Goal: Find contact information: Find contact information

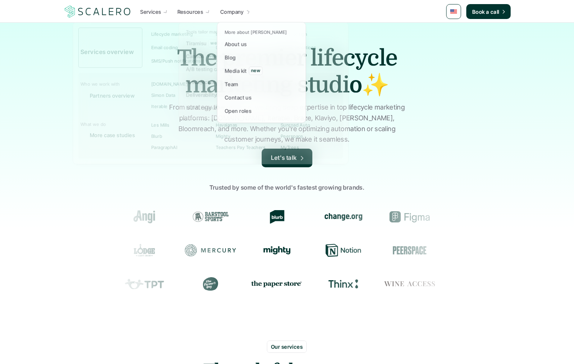
click at [241, 12] on p "Company" at bounding box center [231, 12] width 23 height 8
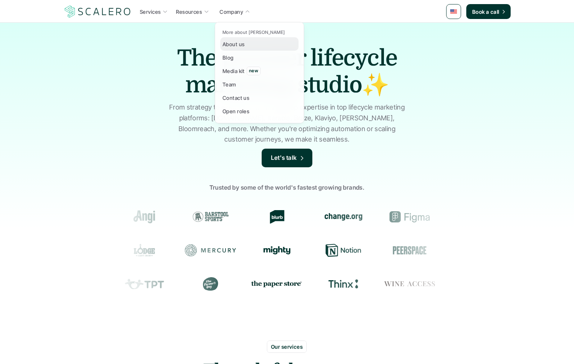
click at [241, 45] on p "About us" at bounding box center [233, 44] width 22 height 8
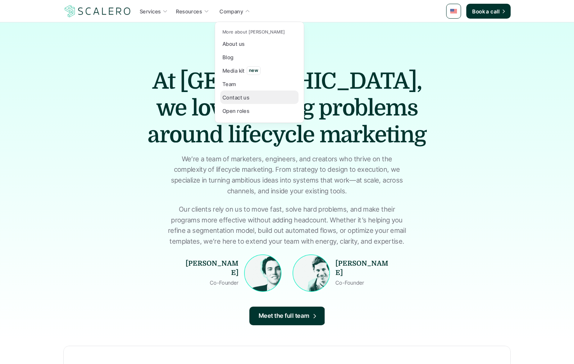
click at [240, 99] on p "Contact us" at bounding box center [235, 98] width 27 height 8
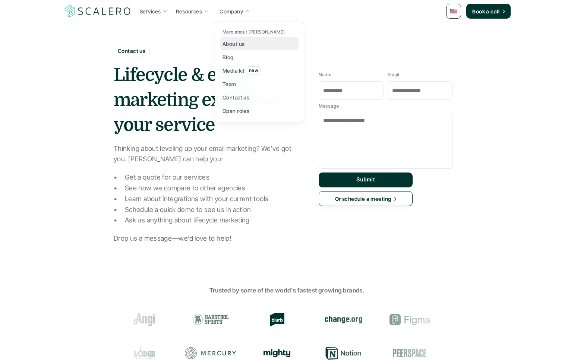
click at [233, 45] on p "About us" at bounding box center [233, 44] width 22 height 8
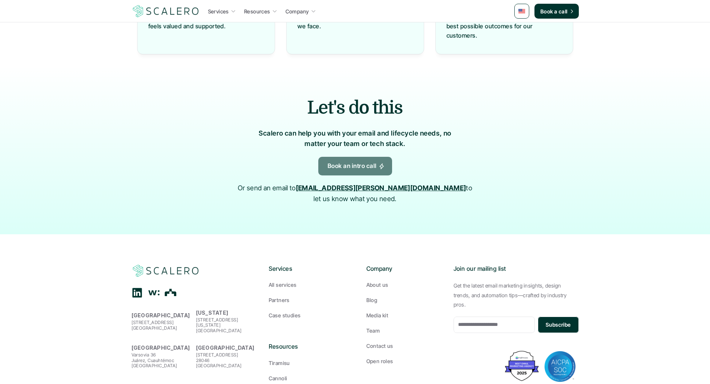
scroll to position [782, 0]
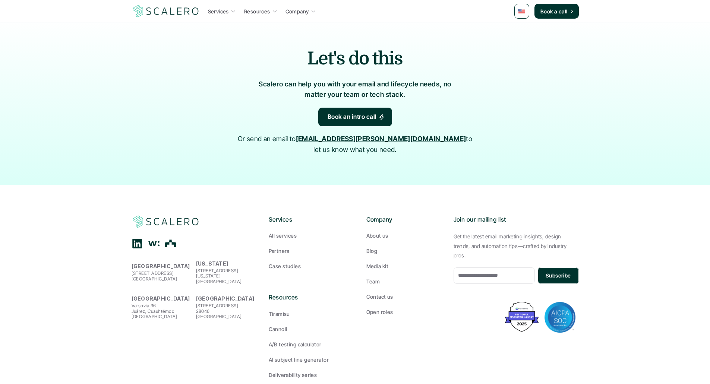
drag, startPoint x: 184, startPoint y: 292, endPoint x: 129, endPoint y: 275, distance: 57.6
click at [129, 275] on footer "[GEOGRAPHIC_DATA][STREET_ADDRESS] [US_STATE] [STREET_ADDRESS][US_STATE] [GEOGRA…" at bounding box center [355, 304] width 710 height 239
copy div "[GEOGRAPHIC_DATA] [STREET_ADDRESS][PERSON_NAME]"
click at [175, 303] on p "[STREET_ADDRESS][PERSON_NAME]" at bounding box center [162, 311] width 61 height 16
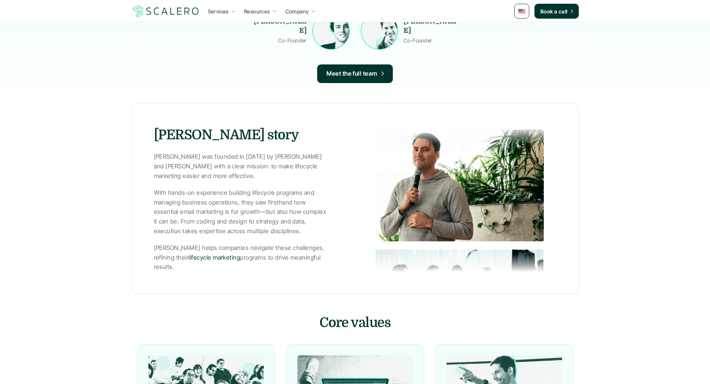
scroll to position [94, 0]
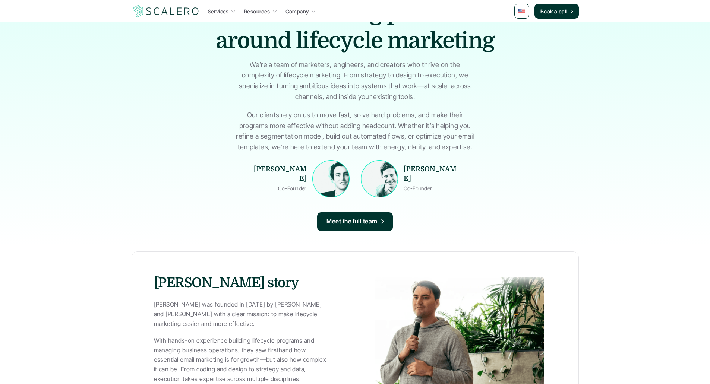
drag, startPoint x: 262, startPoint y: 171, endPoint x: 301, endPoint y: 186, distance: 42.4
click at [278, 174] on p "[PERSON_NAME]" at bounding box center [279, 174] width 56 height 19
drag, startPoint x: 450, startPoint y: 174, endPoint x: 405, endPoint y: 173, distance: 45.8
click at [405, 173] on p "[PERSON_NAME]" at bounding box center [431, 174] width 56 height 19
copy strong "[PERSON_NAME]"
